Goal: Task Accomplishment & Management: Manage account settings

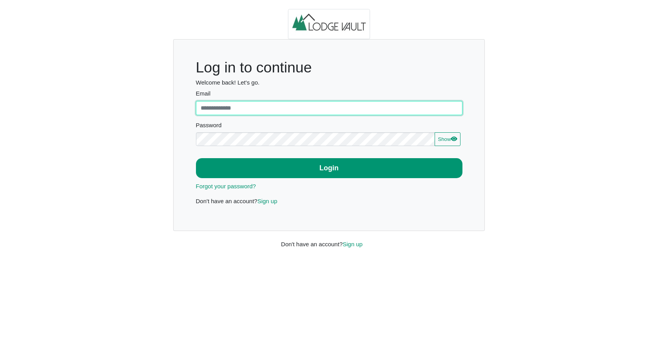
type input "**********"
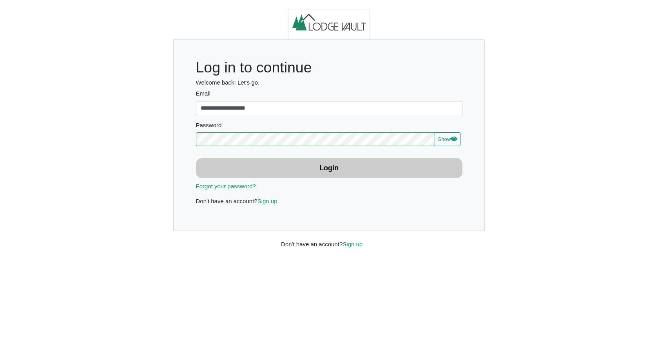
click at [312, 172] on button "Login" at bounding box center [329, 168] width 266 height 20
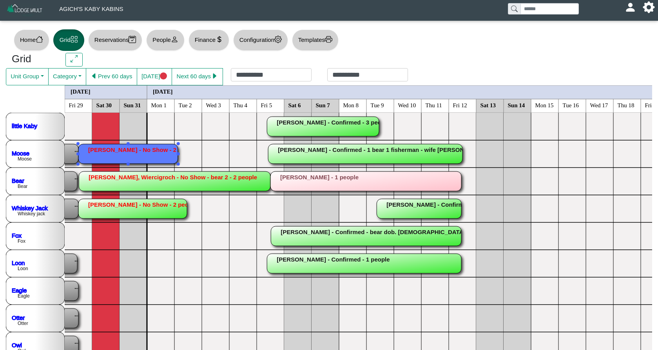
click at [126, 149] on rect at bounding box center [127, 154] width 99 height 20
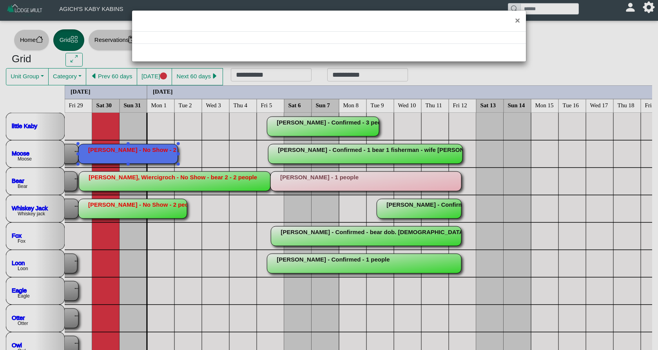
click at [126, 149] on div "×" at bounding box center [329, 175] width 658 height 350
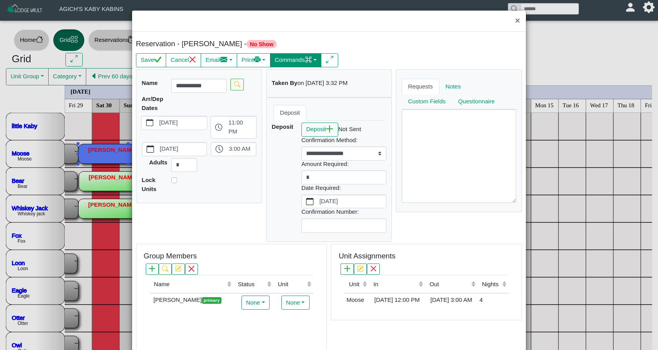
click at [301, 63] on button "Commands" at bounding box center [296, 60] width 52 height 14
click at [282, 79] on link "Check In" at bounding box center [277, 77] width 87 height 12
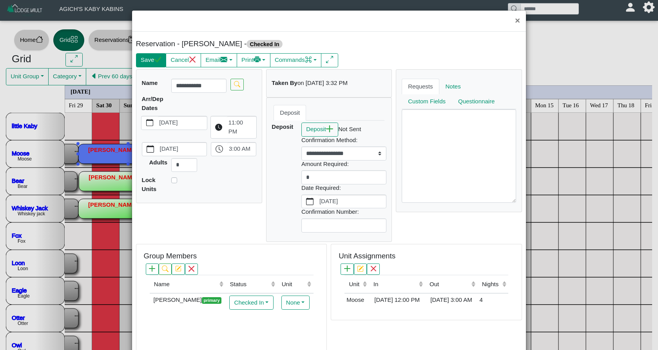
click at [155, 62] on icon "check" at bounding box center [157, 59] width 7 height 7
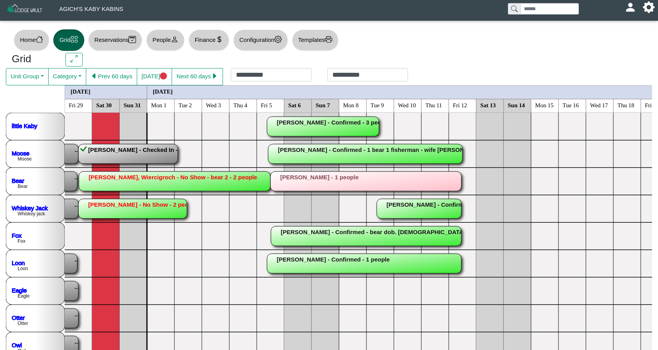
click at [128, 186] on rect at bounding box center [175, 182] width 192 height 20
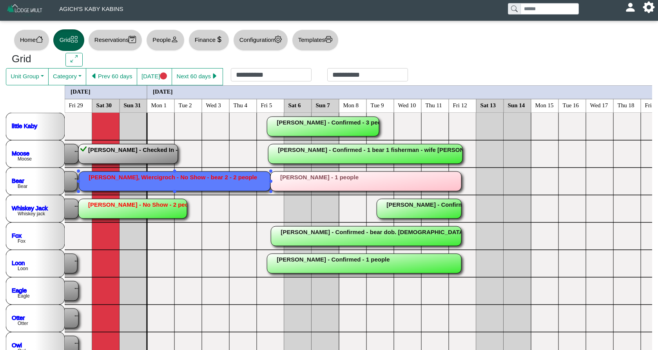
click at [128, 186] on div "×" at bounding box center [329, 175] width 658 height 350
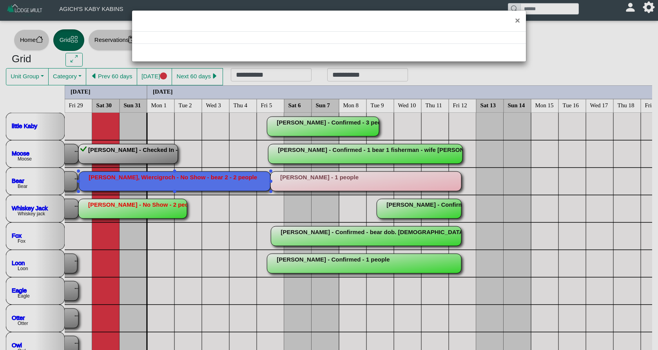
select select "*"
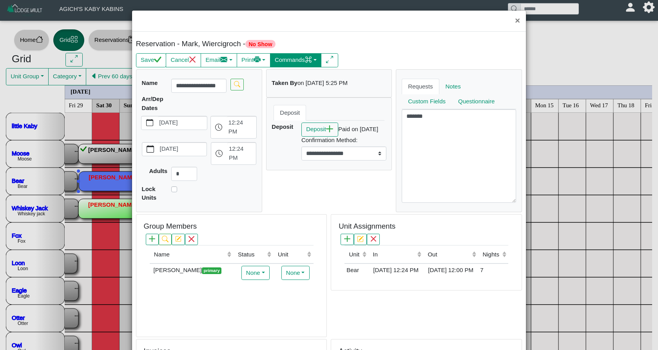
click at [296, 62] on button "Commands" at bounding box center [296, 60] width 52 height 14
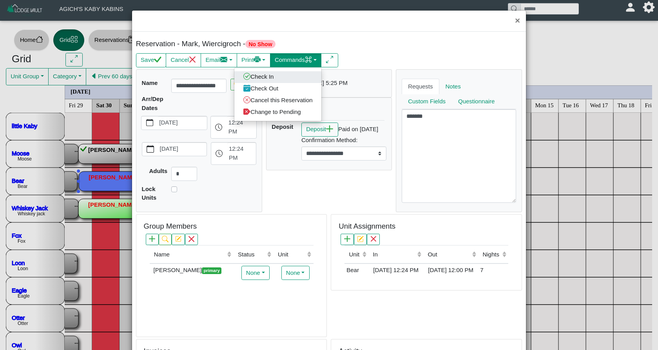
click at [288, 77] on link "Check In" at bounding box center [277, 77] width 87 height 12
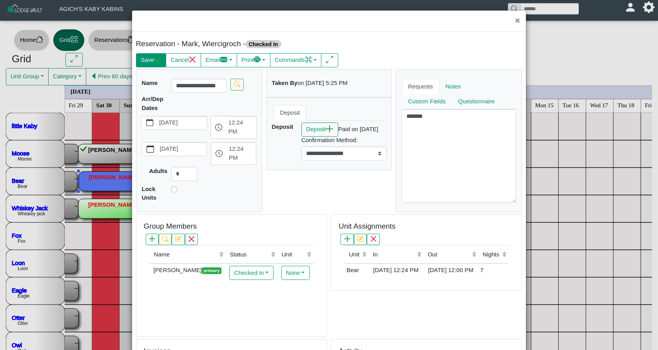
click at [149, 58] on button "Save" at bounding box center [151, 60] width 30 height 14
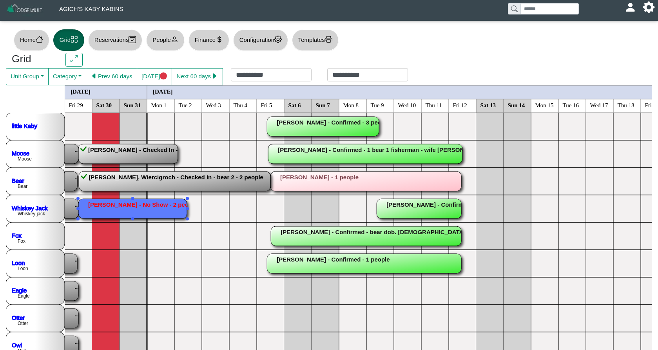
click at [118, 213] on rect at bounding box center [132, 209] width 108 height 20
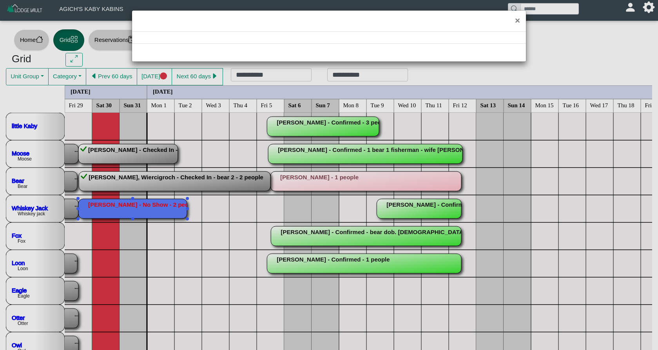
click at [118, 213] on div "×" at bounding box center [329, 175] width 658 height 350
select select "*"
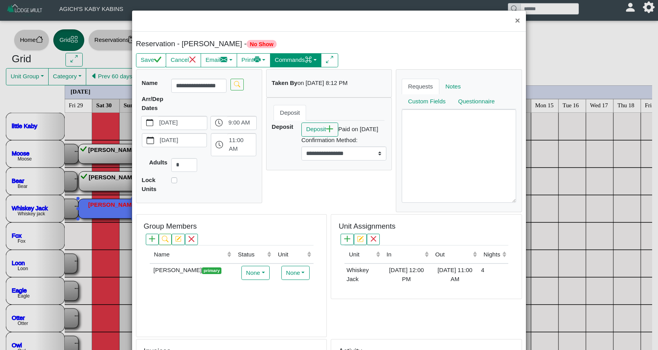
click at [298, 63] on button "Commands" at bounding box center [296, 60] width 52 height 14
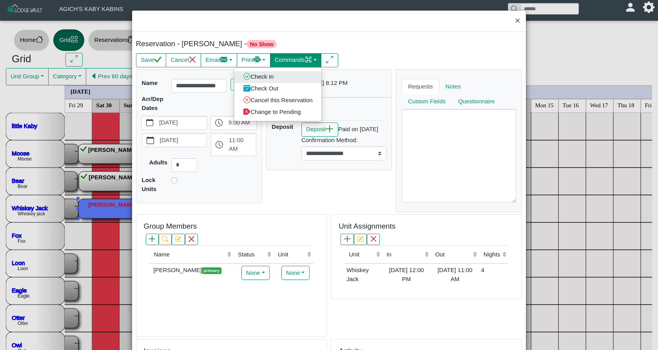
click at [284, 78] on link "Check In" at bounding box center [277, 77] width 87 height 12
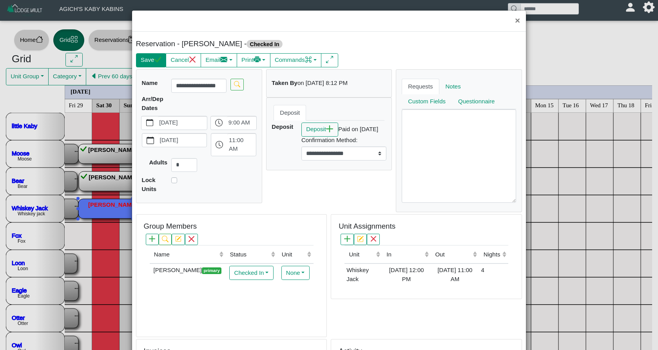
click at [149, 57] on button "Save" at bounding box center [151, 60] width 30 height 14
select select "*"
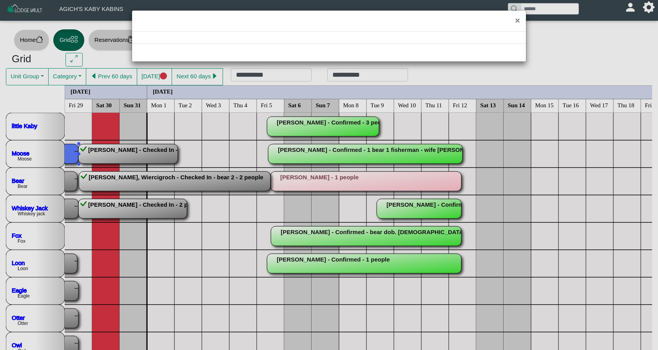
click at [71, 152] on div "×" at bounding box center [329, 175] width 658 height 350
select select "*"
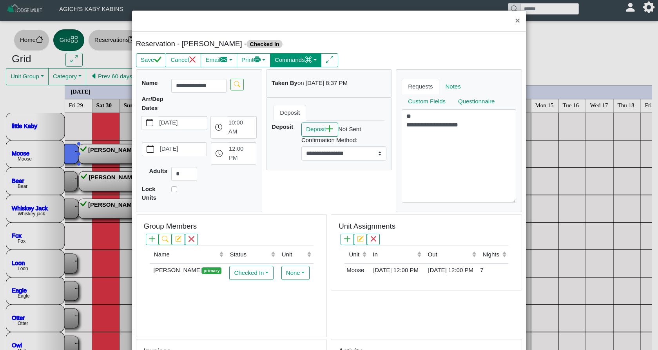
click at [290, 59] on button "Commands" at bounding box center [296, 60] width 52 height 14
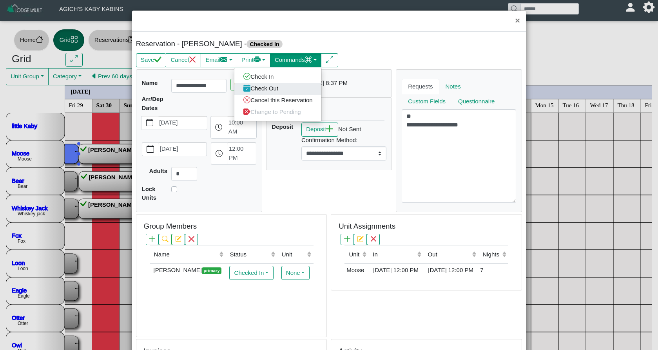
click at [282, 90] on link "Check Out" at bounding box center [277, 89] width 87 height 12
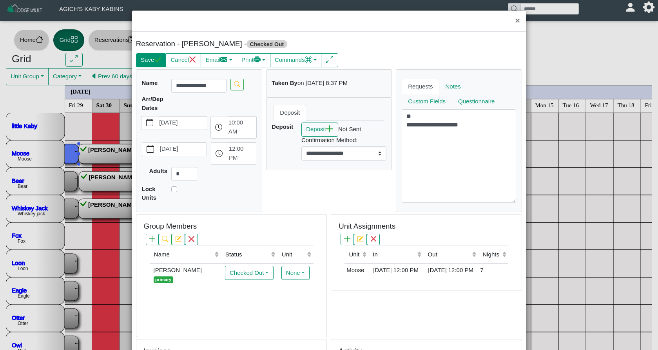
click at [154, 61] on button "Save" at bounding box center [151, 60] width 30 height 14
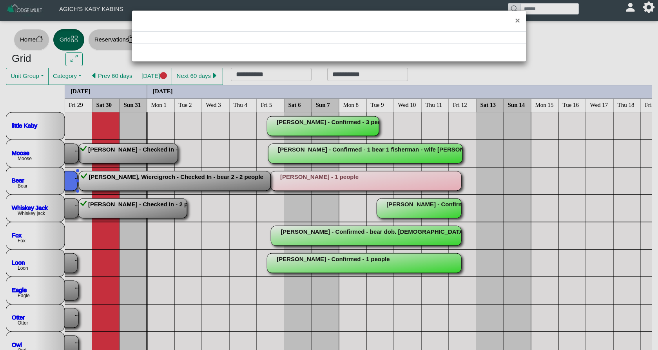
select select "*"
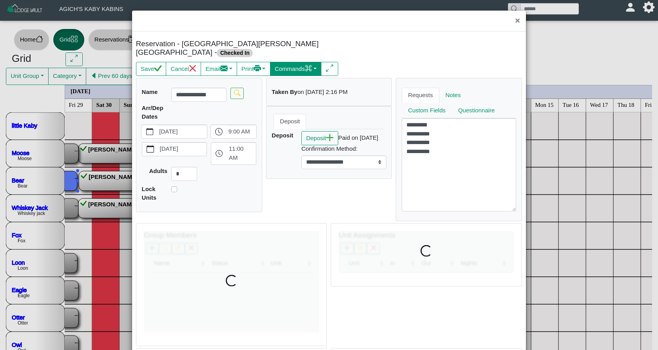
click at [322, 63] on button "Commands" at bounding box center [296, 69] width 52 height 14
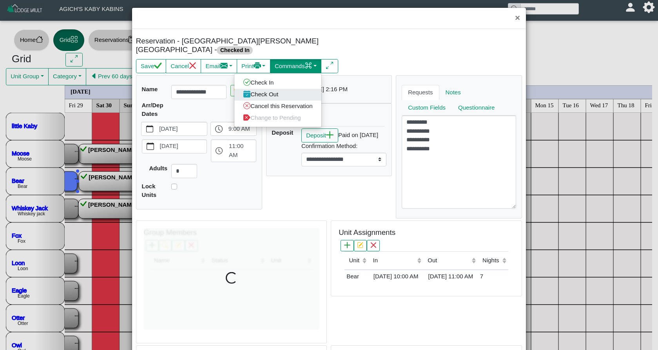
scroll to position [2, 0]
click at [313, 89] on link "Check Out" at bounding box center [277, 95] width 87 height 12
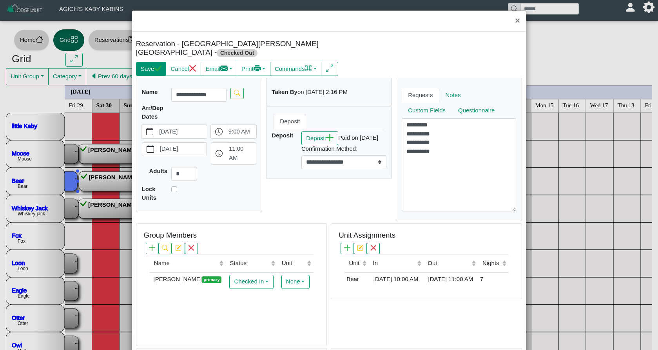
scroll to position [0, 0]
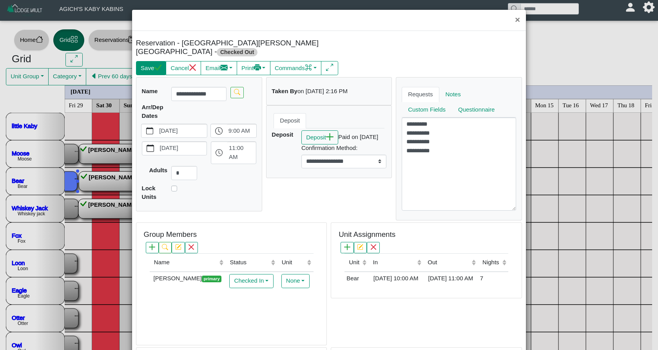
click at [150, 61] on button "Save" at bounding box center [151, 68] width 30 height 14
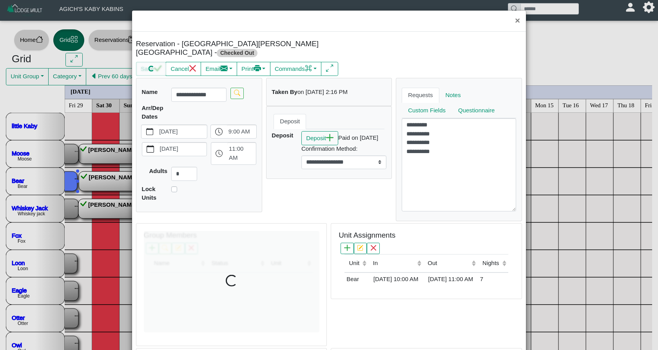
scroll to position [1, 0]
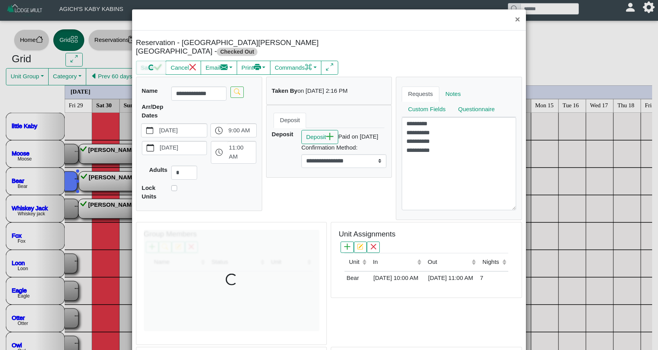
select select "*"
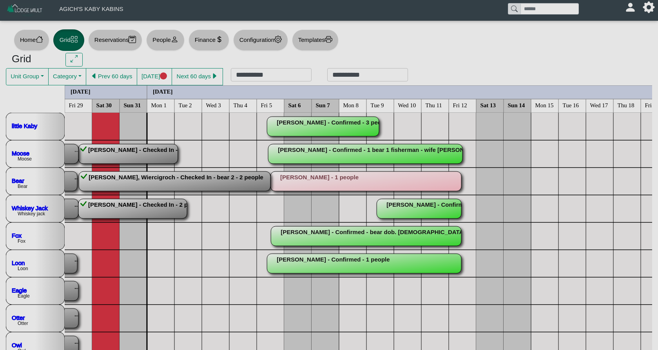
scroll to position [0, 0]
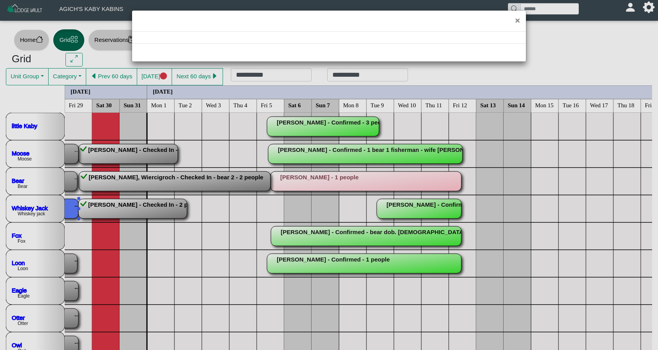
click at [67, 207] on div "×" at bounding box center [329, 175] width 658 height 350
select select "*"
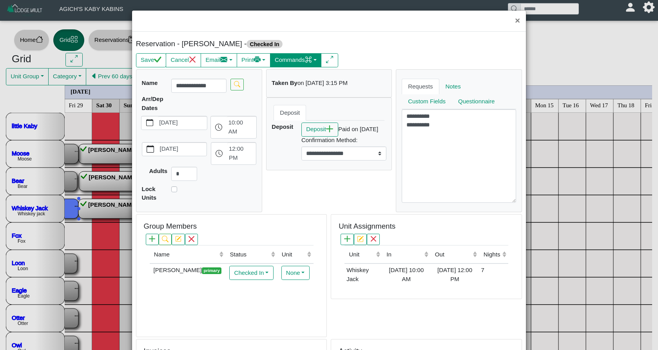
click at [295, 58] on button "Commands" at bounding box center [296, 60] width 52 height 14
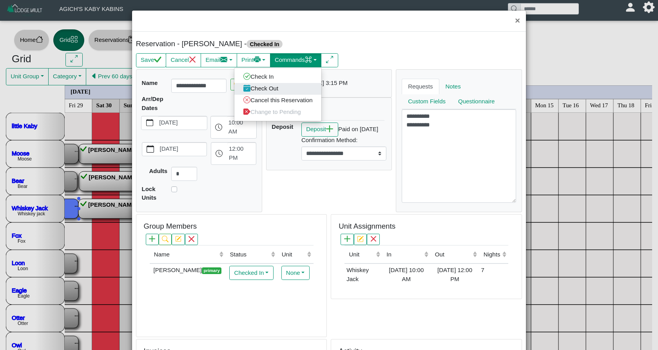
click at [292, 87] on link "Check Out" at bounding box center [277, 89] width 87 height 12
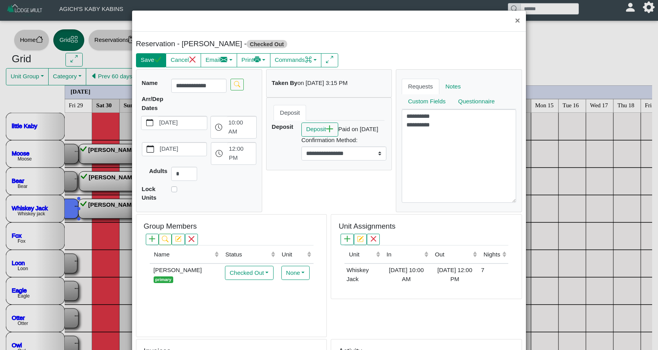
click at [156, 58] on icon "check" at bounding box center [157, 59] width 7 height 7
select select "*"
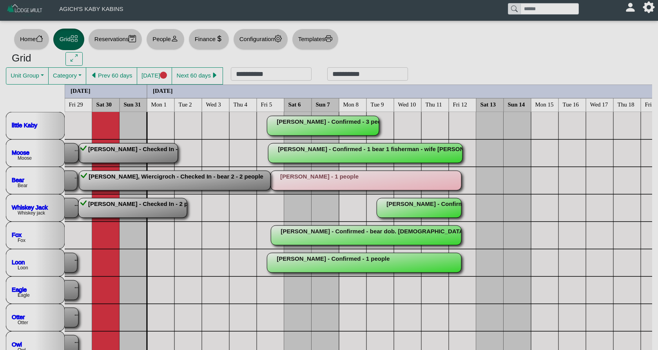
scroll to position [2, 0]
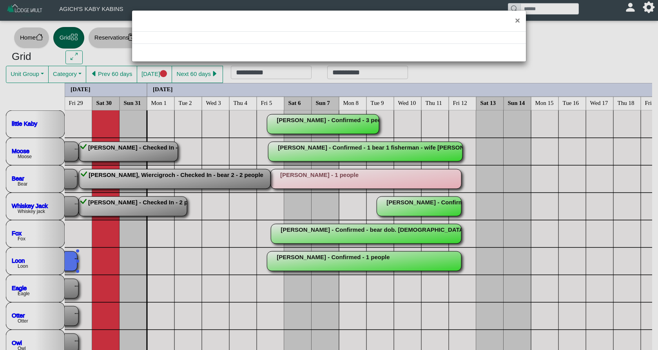
click at [72, 262] on div "×" at bounding box center [329, 175] width 658 height 350
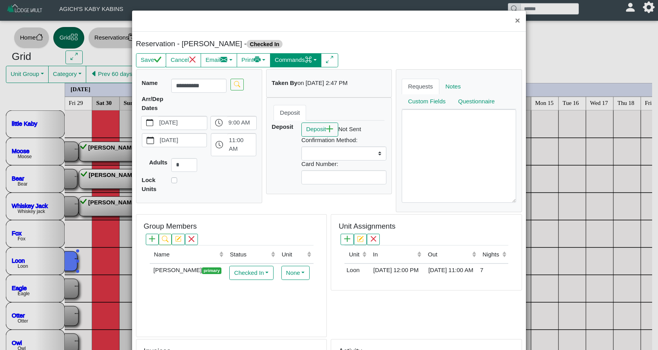
click at [301, 60] on button "Commands" at bounding box center [296, 60] width 52 height 14
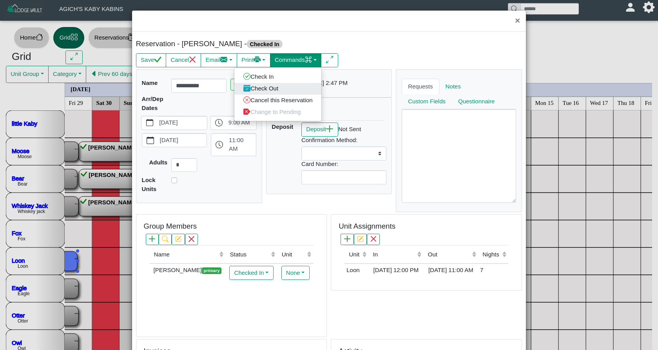
click at [286, 89] on link "Check Out" at bounding box center [277, 89] width 87 height 12
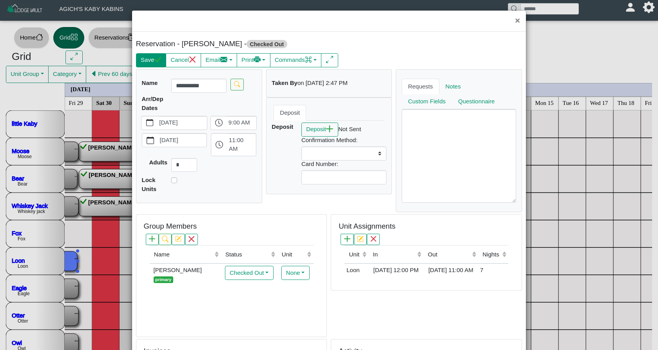
click at [156, 62] on icon "check" at bounding box center [157, 59] width 7 height 7
select select
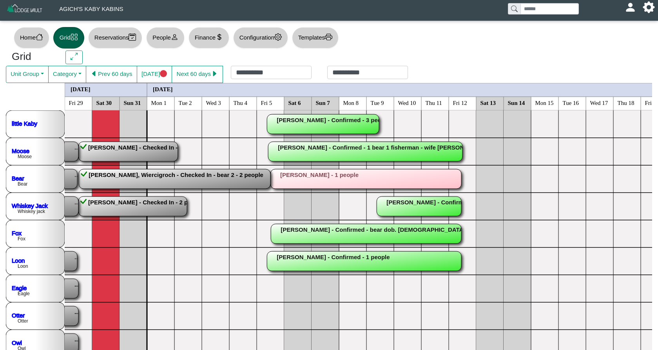
click at [68, 286] on div "×" at bounding box center [329, 175] width 658 height 350
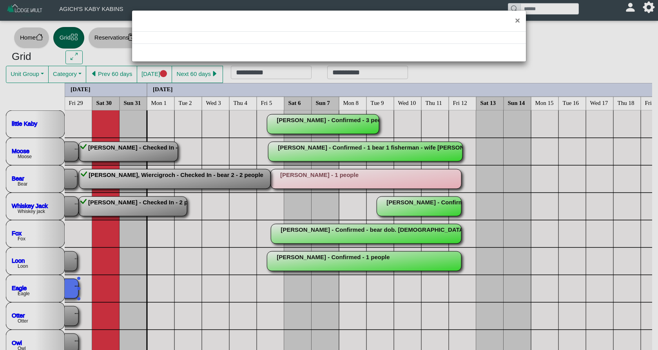
select select "*"
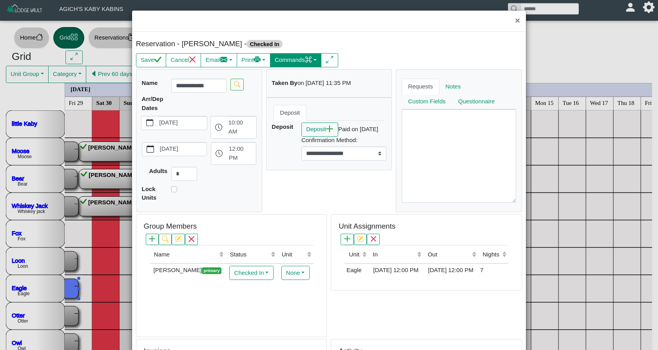
click at [290, 61] on button "Commands" at bounding box center [296, 60] width 52 height 14
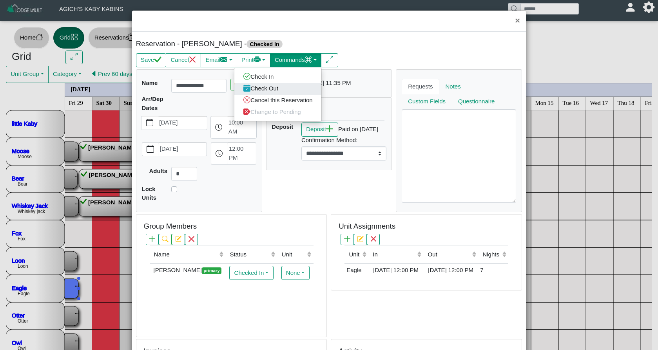
click at [271, 88] on link "Check Out" at bounding box center [277, 89] width 87 height 12
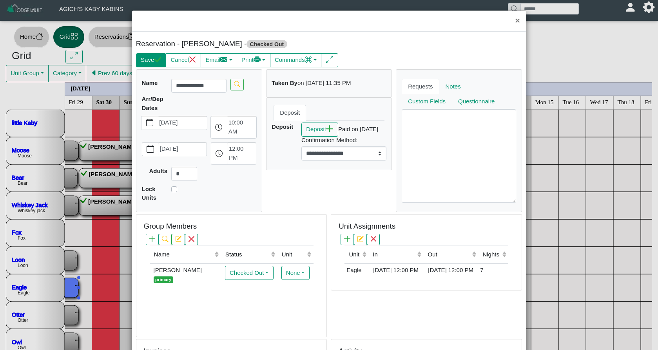
scroll to position [4, 0]
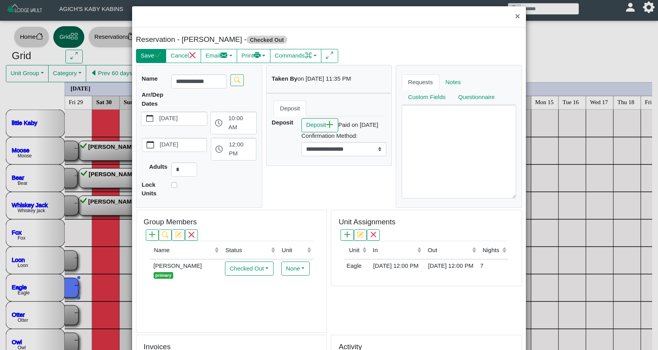
click at [152, 59] on button "Save" at bounding box center [151, 56] width 30 height 14
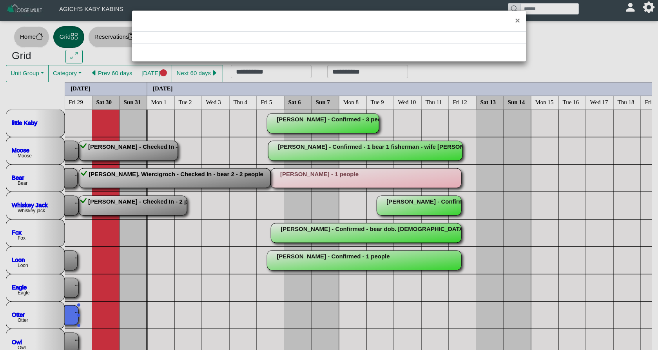
click at [72, 313] on div "×" at bounding box center [329, 175] width 658 height 350
select select "*"
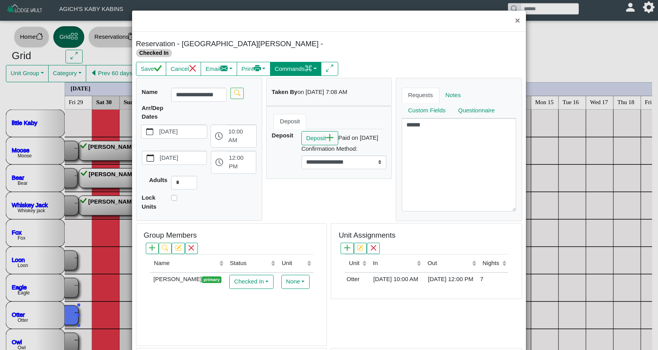
click at [296, 62] on button "Commands" at bounding box center [296, 69] width 52 height 14
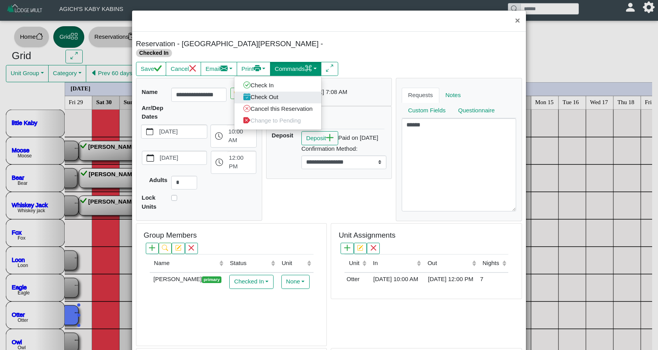
click at [286, 92] on link "Check Out" at bounding box center [277, 98] width 87 height 12
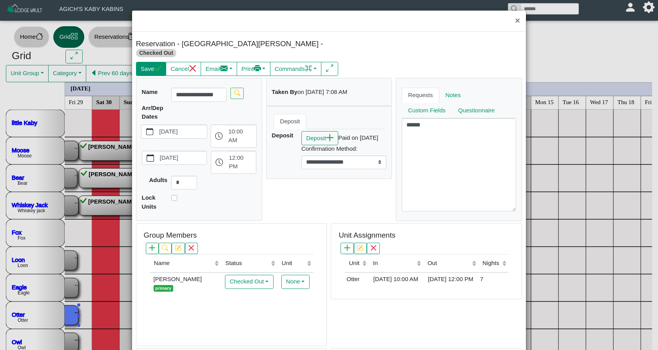
click at [143, 62] on button "Save" at bounding box center [151, 69] width 30 height 14
select select "*"
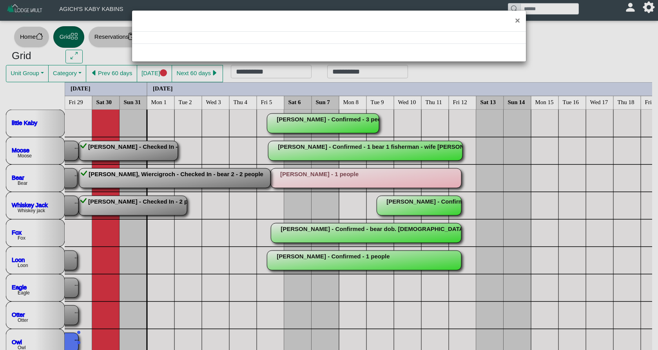
select select "*"
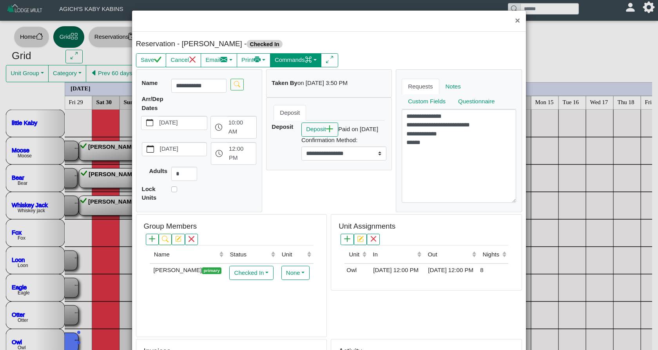
click at [302, 61] on button "Commands" at bounding box center [296, 60] width 52 height 14
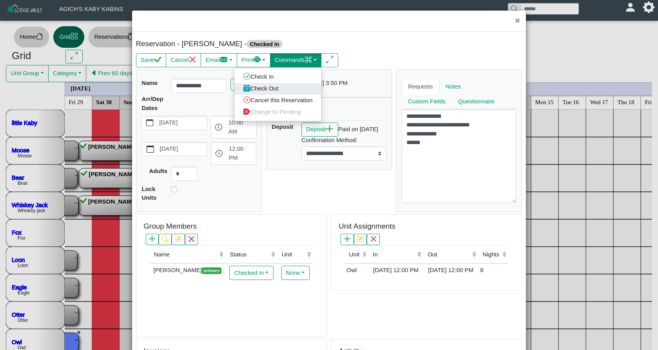
click at [288, 92] on link "Check Out" at bounding box center [277, 89] width 87 height 12
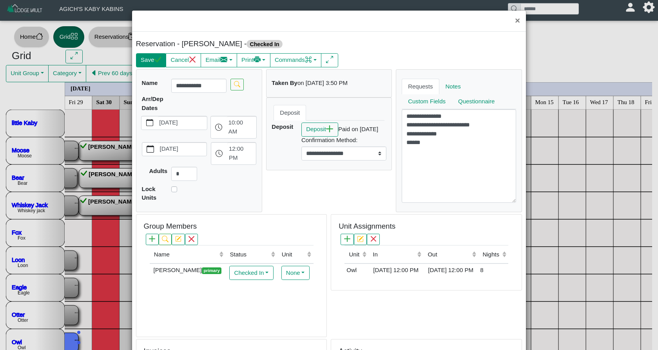
click at [150, 60] on button "Save" at bounding box center [151, 60] width 30 height 14
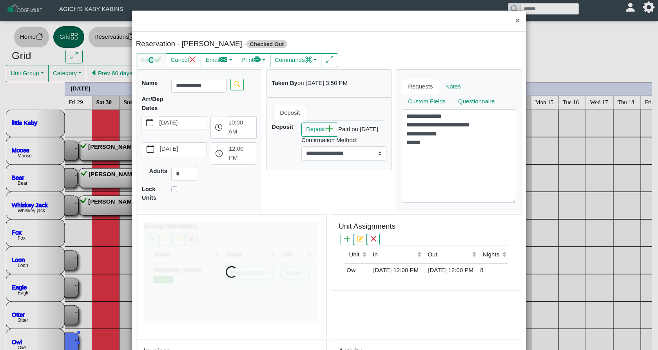
select select "*"
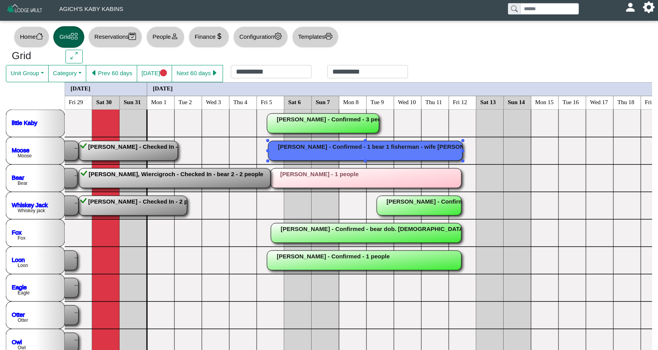
click at [353, 148] on rect at bounding box center [365, 151] width 194 height 20
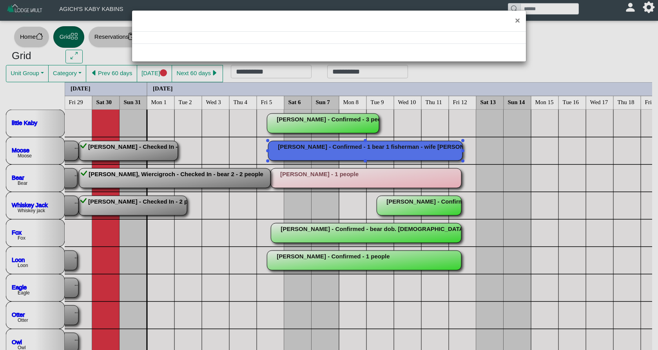
click at [353, 148] on div "×" at bounding box center [329, 175] width 658 height 350
select select "*"
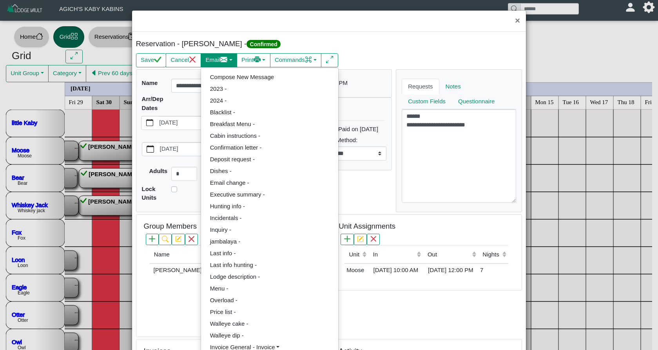
click at [228, 61] on icon "envelope fill" at bounding box center [223, 59] width 7 height 5
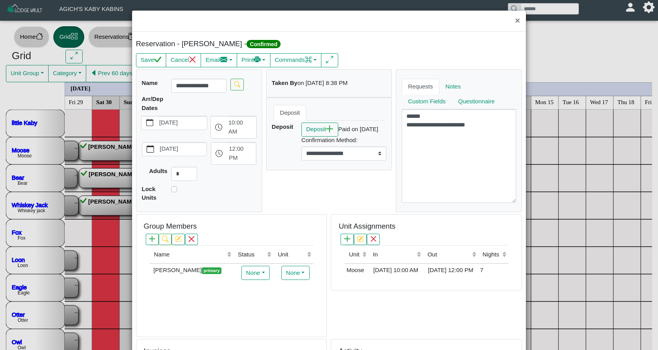
scroll to position [0, 0]
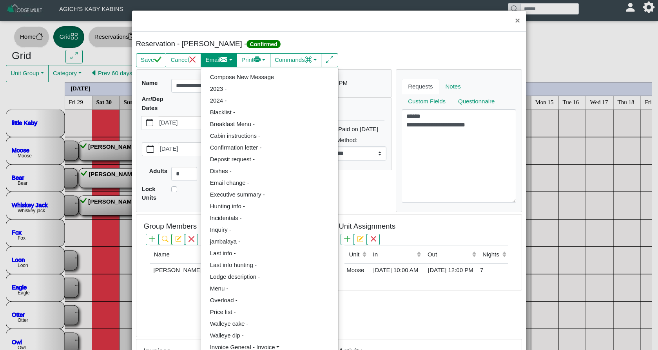
click at [222, 59] on button "Email" at bounding box center [219, 60] width 36 height 14
click at [221, 76] on link "Compose New Message" at bounding box center [269, 77] width 137 height 12
select select "*****"
select select "****"
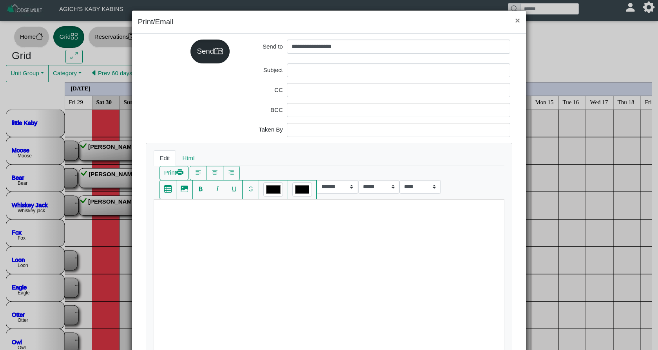
scroll to position [5, 0]
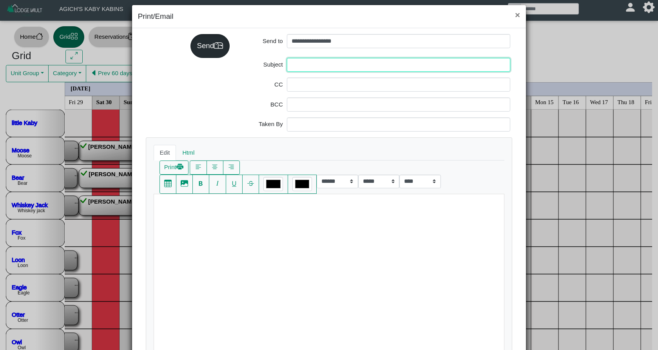
click at [323, 64] on input "Subject" at bounding box center [398, 65] width 223 height 14
type input "****"
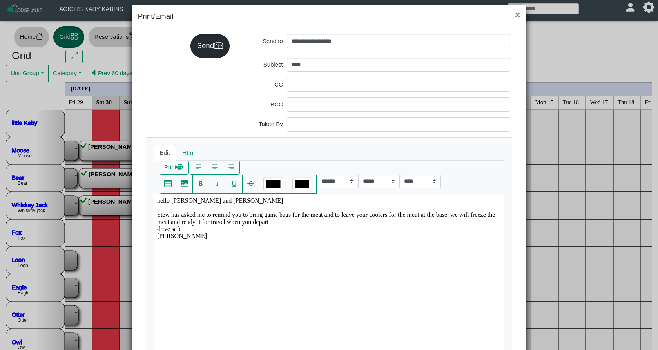
scroll to position [28, 0]
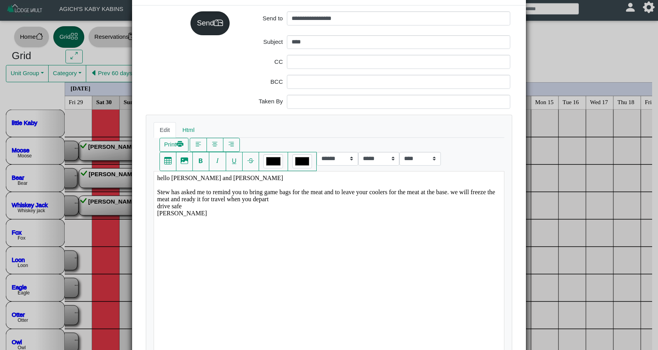
click at [210, 23] on div "Send" at bounding box center [209, 23] width 39 height 24
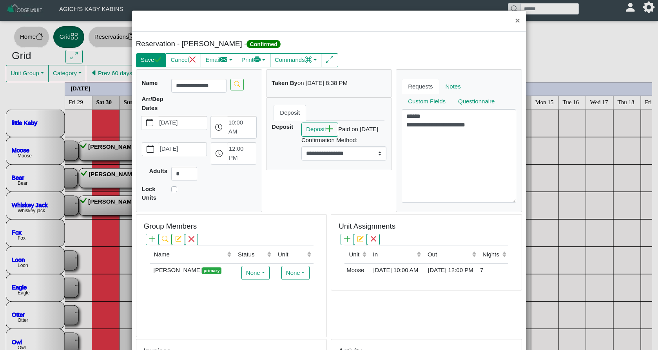
click at [149, 58] on button "Save" at bounding box center [151, 60] width 30 height 14
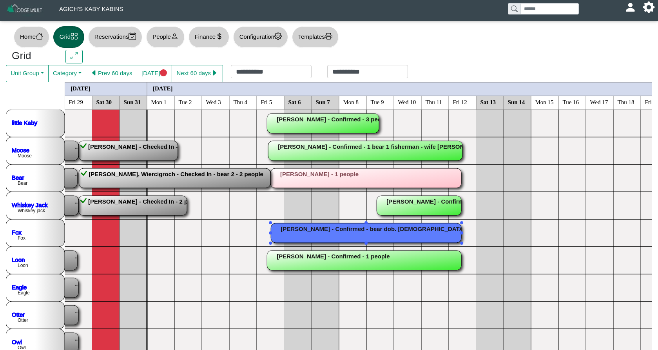
click at [327, 235] on rect at bounding box center [366, 233] width 190 height 20
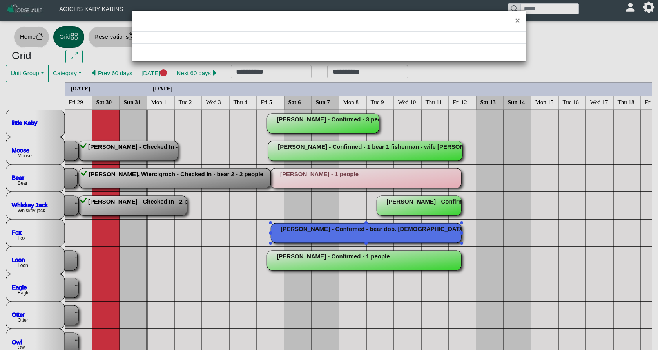
select select "*"
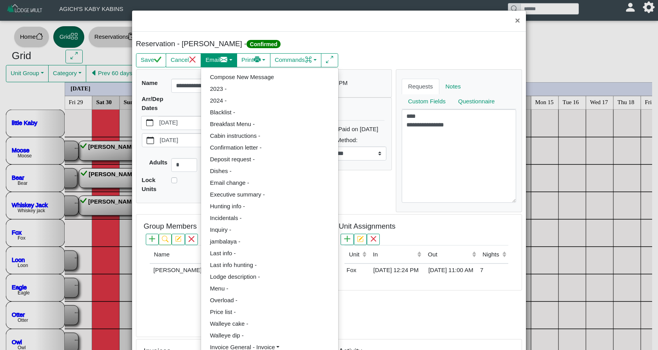
click at [228, 61] on icon "envelope fill" at bounding box center [223, 59] width 7 height 5
click at [232, 81] on link "Compose New Message" at bounding box center [269, 77] width 137 height 12
select select "*****"
select select "****"
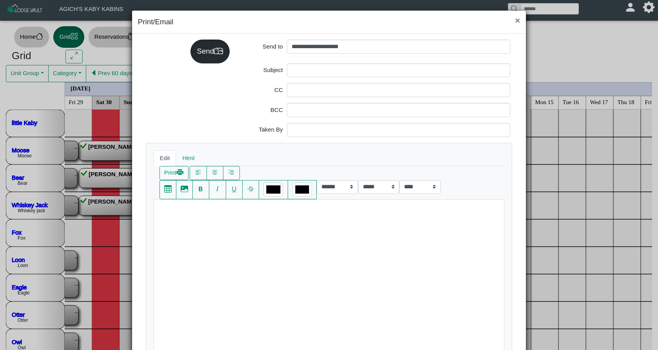
scroll to position [5, 0]
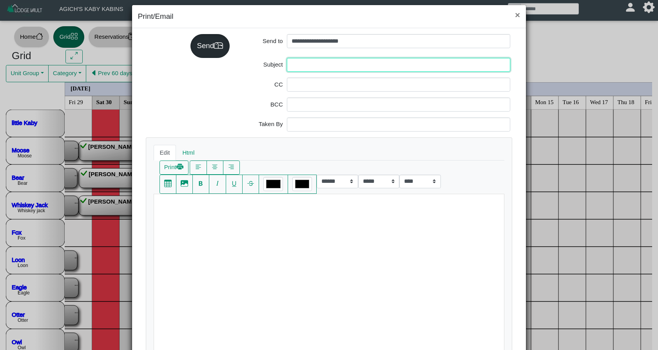
click at [318, 64] on input "Subject" at bounding box center [398, 65] width 223 height 14
type input "****"
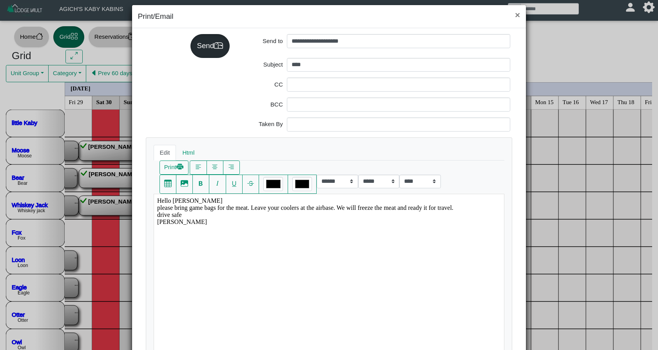
click at [204, 45] on div "Send" at bounding box center [209, 46] width 39 height 24
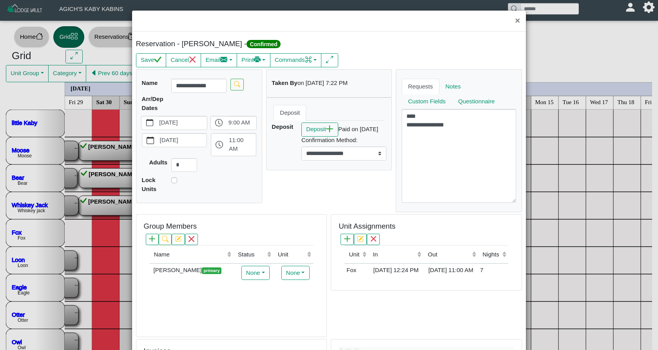
scroll to position [10, 0]
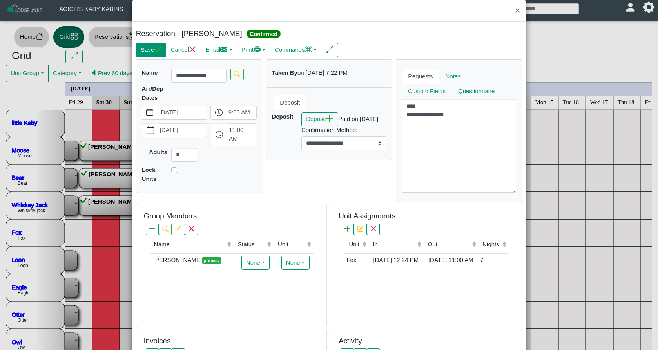
click at [155, 53] on button "Save" at bounding box center [151, 50] width 30 height 14
select select "*"
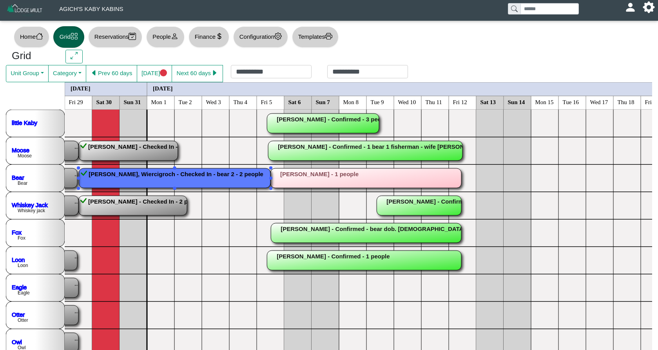
click at [151, 182] on rect at bounding box center [175, 178] width 192 height 20
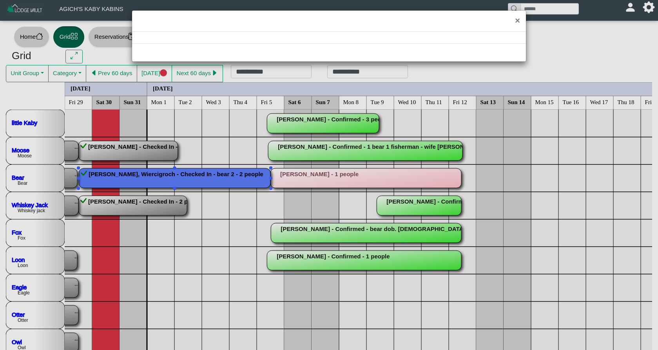
click at [151, 182] on div "×" at bounding box center [329, 175] width 658 height 350
select select "*"
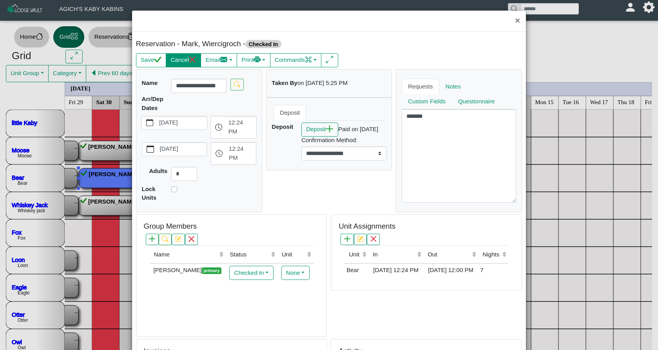
scroll to position [0, 0]
click at [148, 57] on button "Save" at bounding box center [151, 60] width 30 height 14
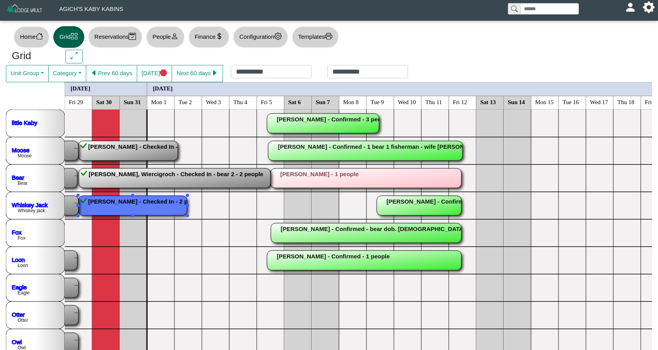
click at [117, 205] on rect at bounding box center [132, 206] width 108 height 20
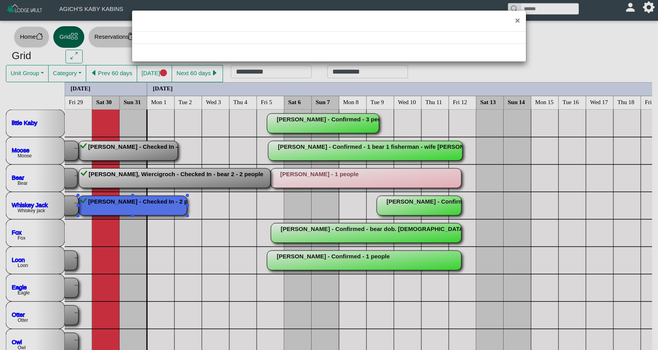
click at [117, 205] on div "×" at bounding box center [329, 175] width 658 height 350
select select "*"
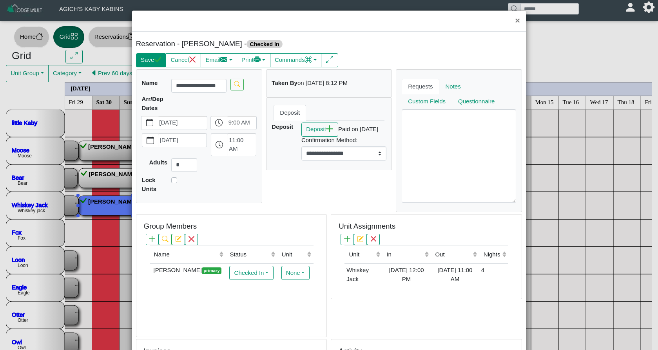
click at [159, 58] on icon "check" at bounding box center [157, 59] width 7 height 7
select select "*"
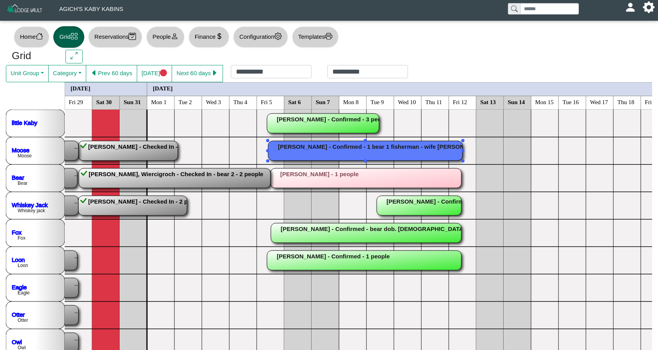
click at [392, 151] on rect at bounding box center [365, 151] width 194 height 20
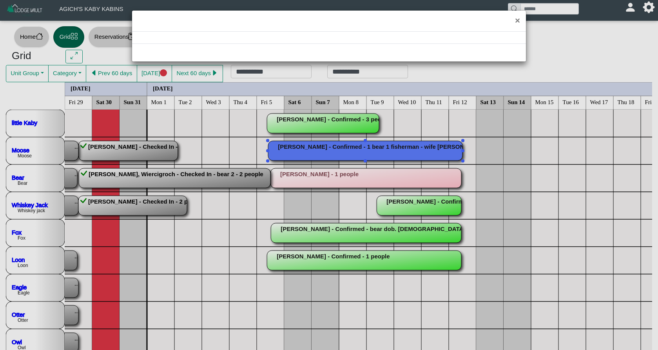
click at [392, 151] on div "×" at bounding box center [329, 175] width 658 height 350
select select "*"
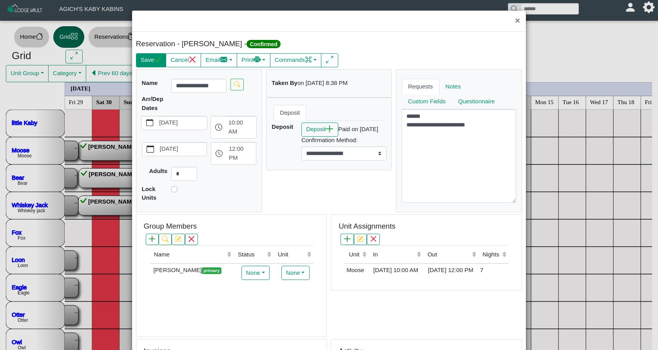
click at [148, 63] on button "Save" at bounding box center [151, 60] width 30 height 14
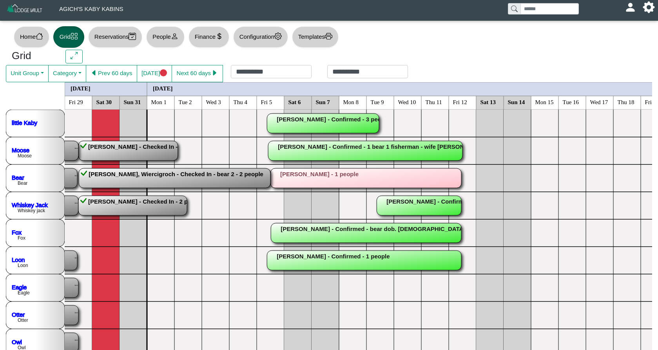
click at [345, 176] on rect at bounding box center [365, 178] width 191 height 20
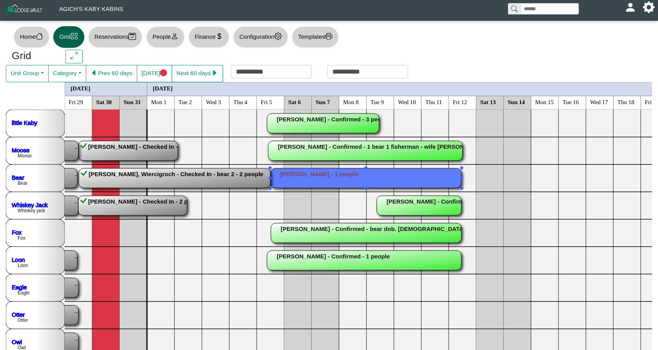
click at [345, 176] on div "×" at bounding box center [329, 175] width 658 height 350
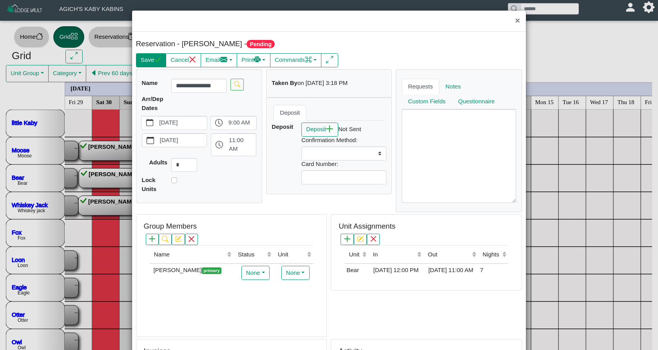
click at [148, 60] on button "Save" at bounding box center [151, 60] width 30 height 14
select select
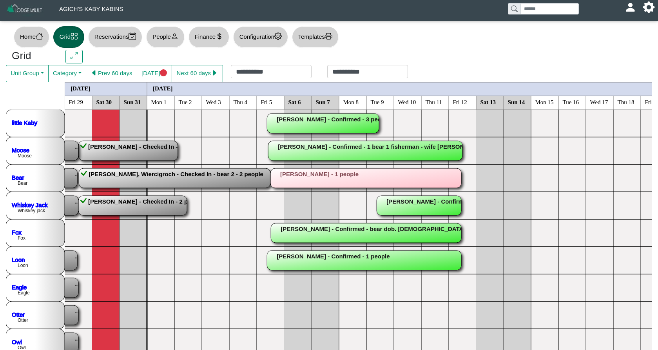
click at [331, 232] on rect at bounding box center [366, 233] width 190 height 20
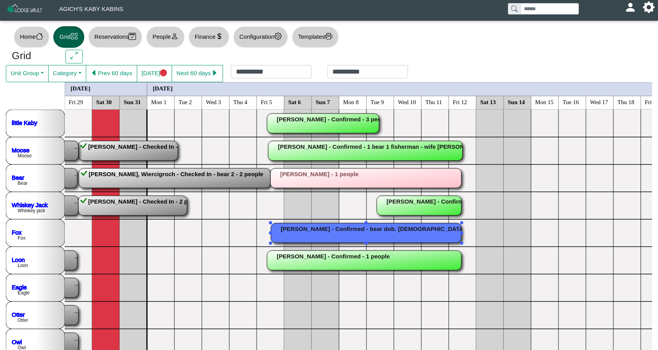
click at [331, 232] on div "×" at bounding box center [329, 175] width 658 height 350
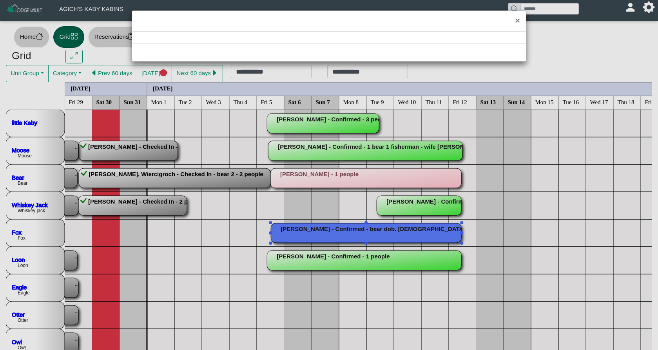
select select "*"
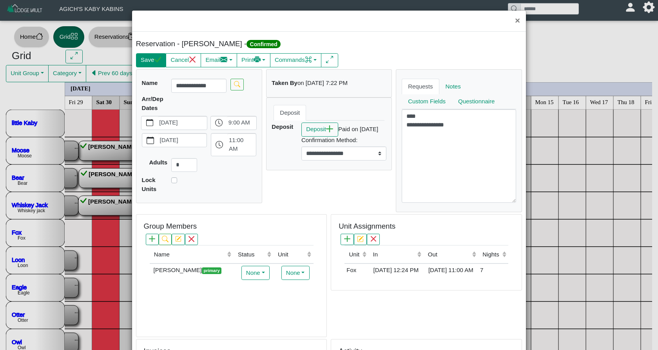
click at [154, 59] on button "Save" at bounding box center [151, 60] width 30 height 14
select select "*"
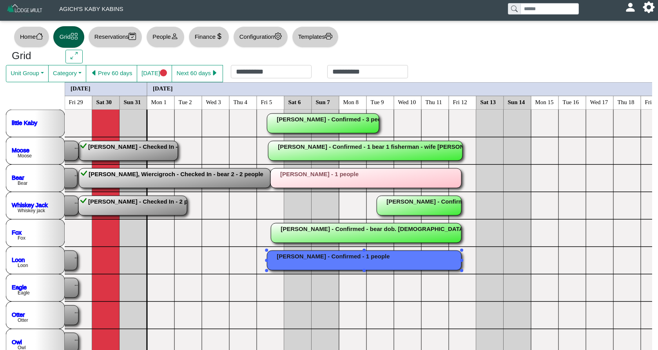
click at [325, 260] on rect at bounding box center [364, 261] width 194 height 20
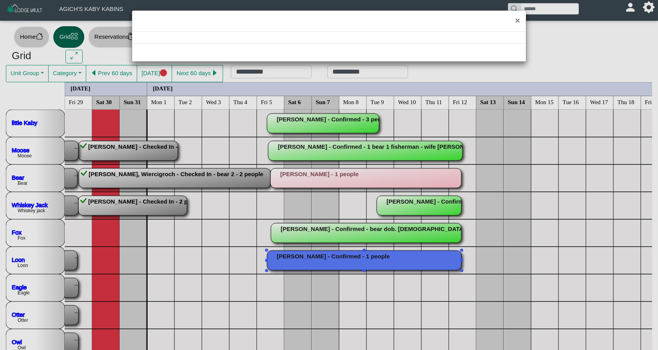
select select "*"
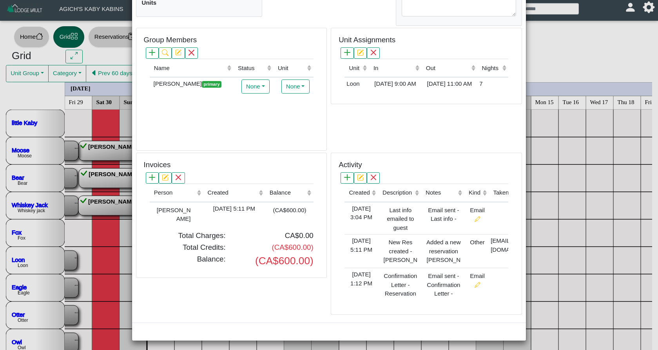
scroll to position [186, 0]
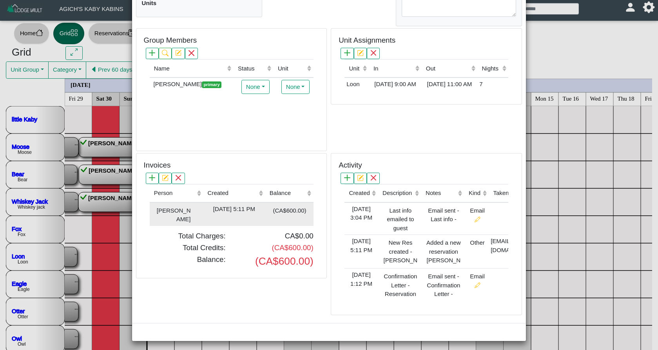
click at [275, 212] on div "(CA$600.00)" at bounding box center [286, 210] width 39 height 11
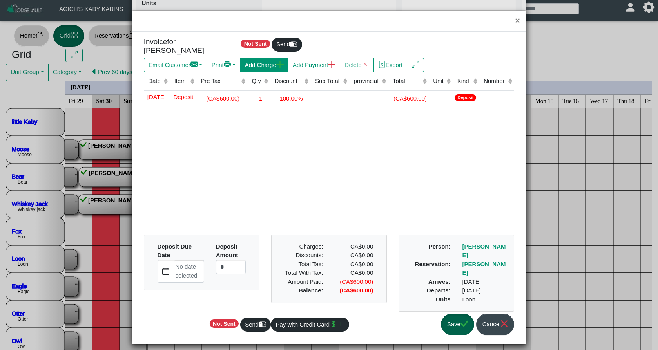
click at [265, 59] on button "Add Charge" at bounding box center [264, 65] width 48 height 14
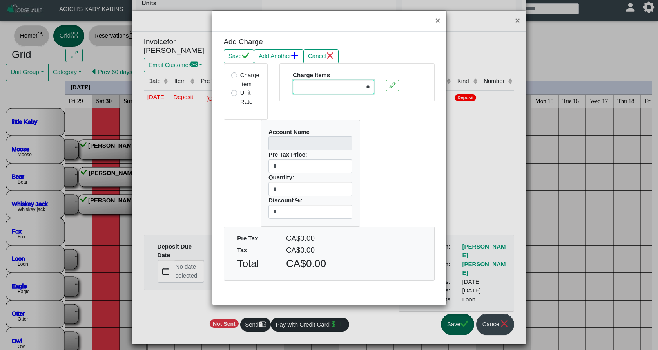
select select "**********"
type input "*********"
type input "****"
click at [240, 55] on button "Save" at bounding box center [239, 56] width 30 height 14
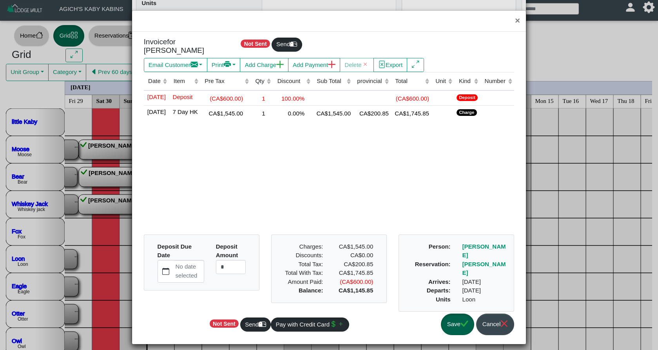
click at [465, 320] on icon "check" at bounding box center [463, 323] width 7 height 7
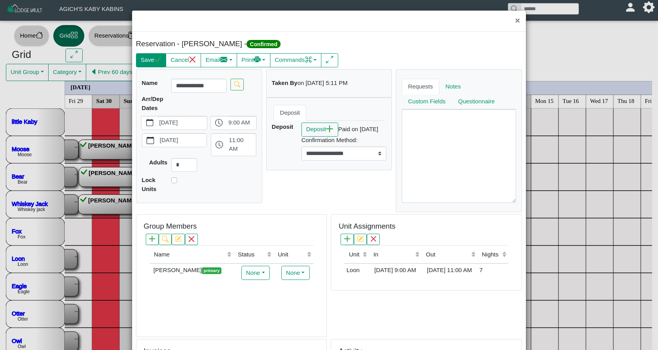
scroll to position [0, 0]
click at [158, 63] on icon "check" at bounding box center [157, 59] width 7 height 7
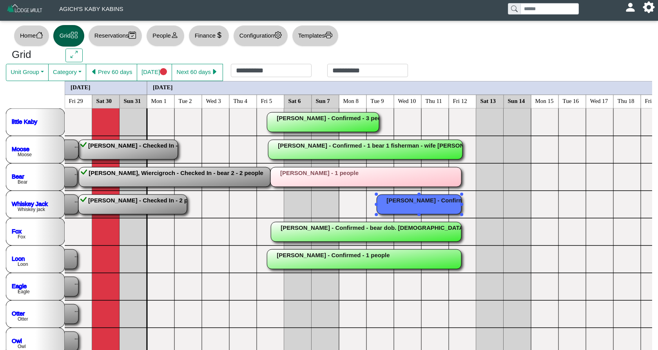
click at [405, 202] on rect at bounding box center [418, 205] width 85 height 20
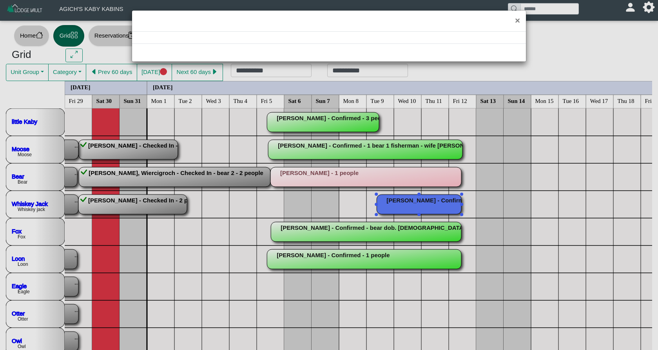
select select "*"
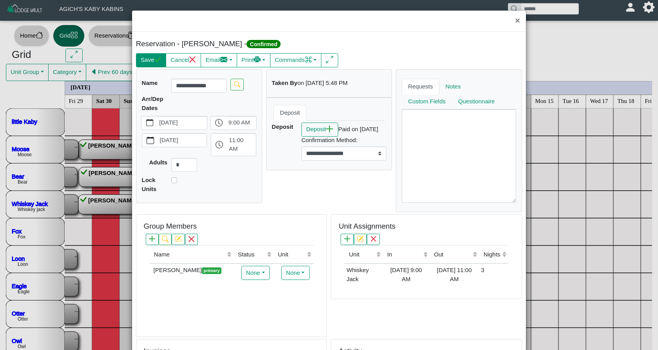
click at [150, 61] on button "Save" at bounding box center [151, 60] width 30 height 14
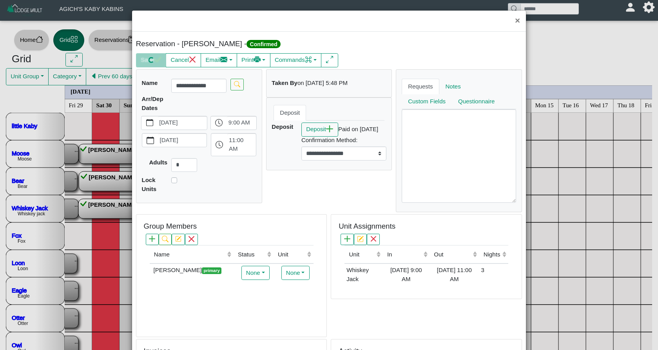
select select "*"
